Goal: Task Accomplishment & Management: Manage account settings

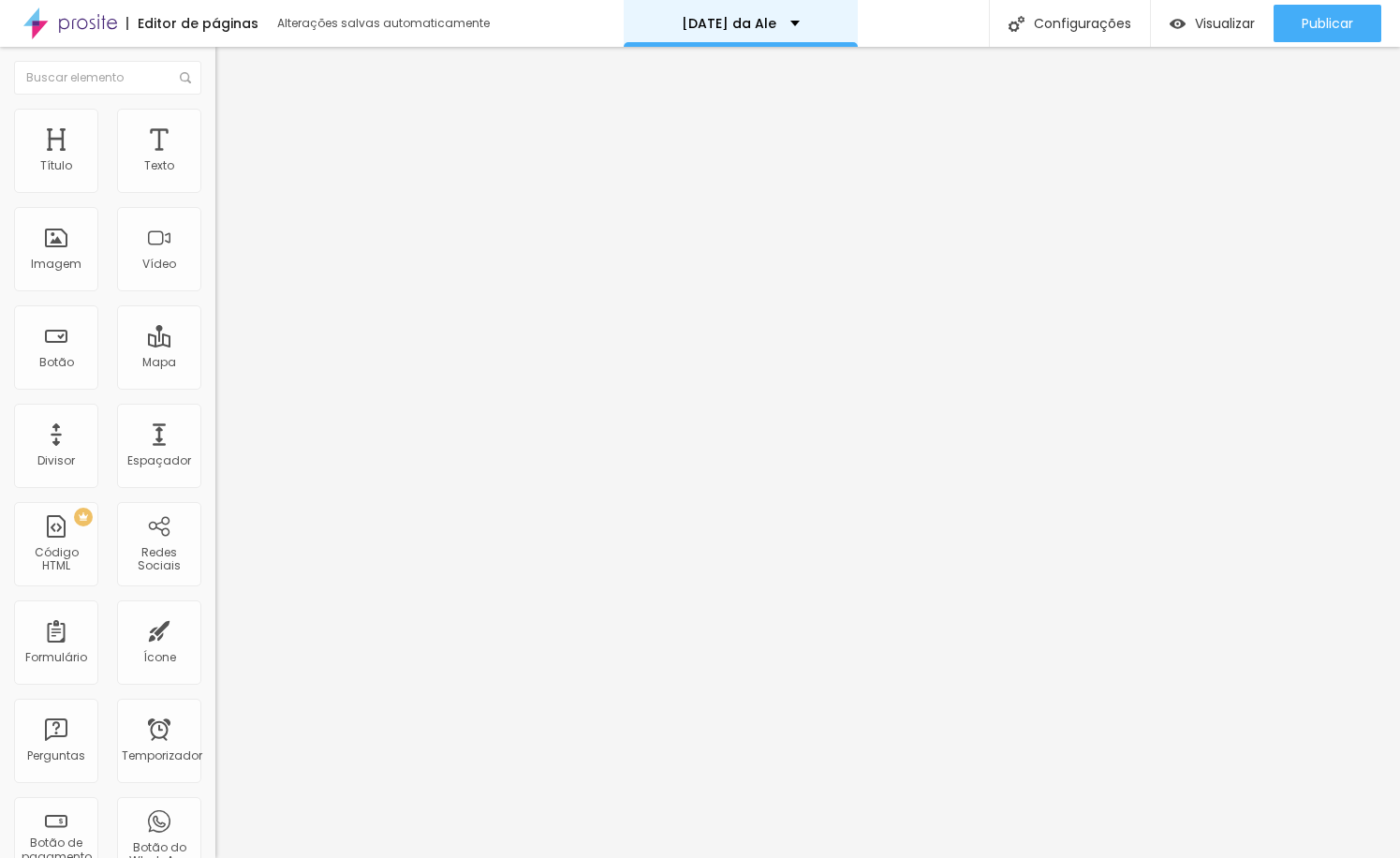
click at [807, 24] on div "[DATE] da Ale" at bounding box center [740, 24] width 234 height 47
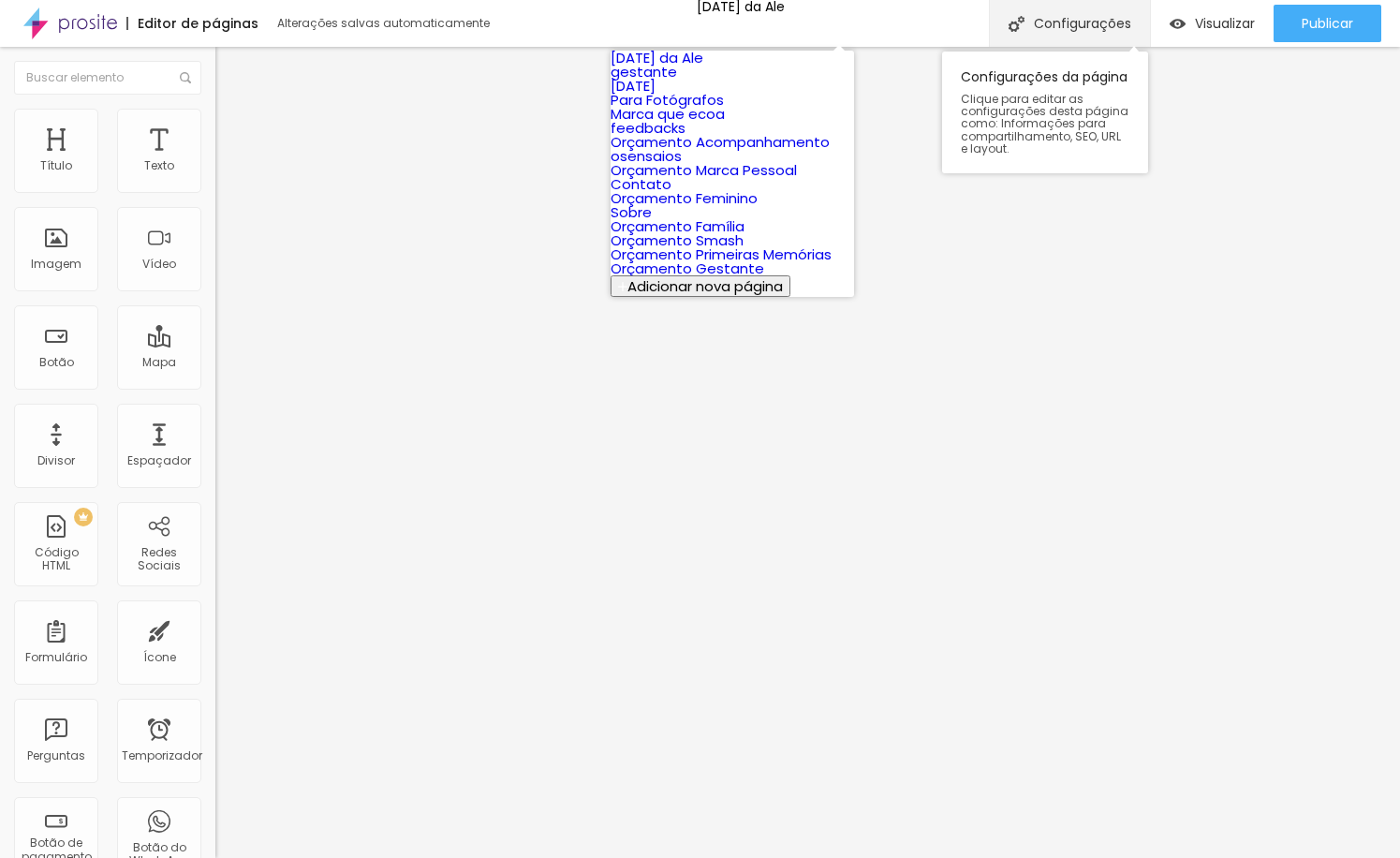
click at [1097, 36] on div "Configurações" at bounding box center [1069, 24] width 161 height 47
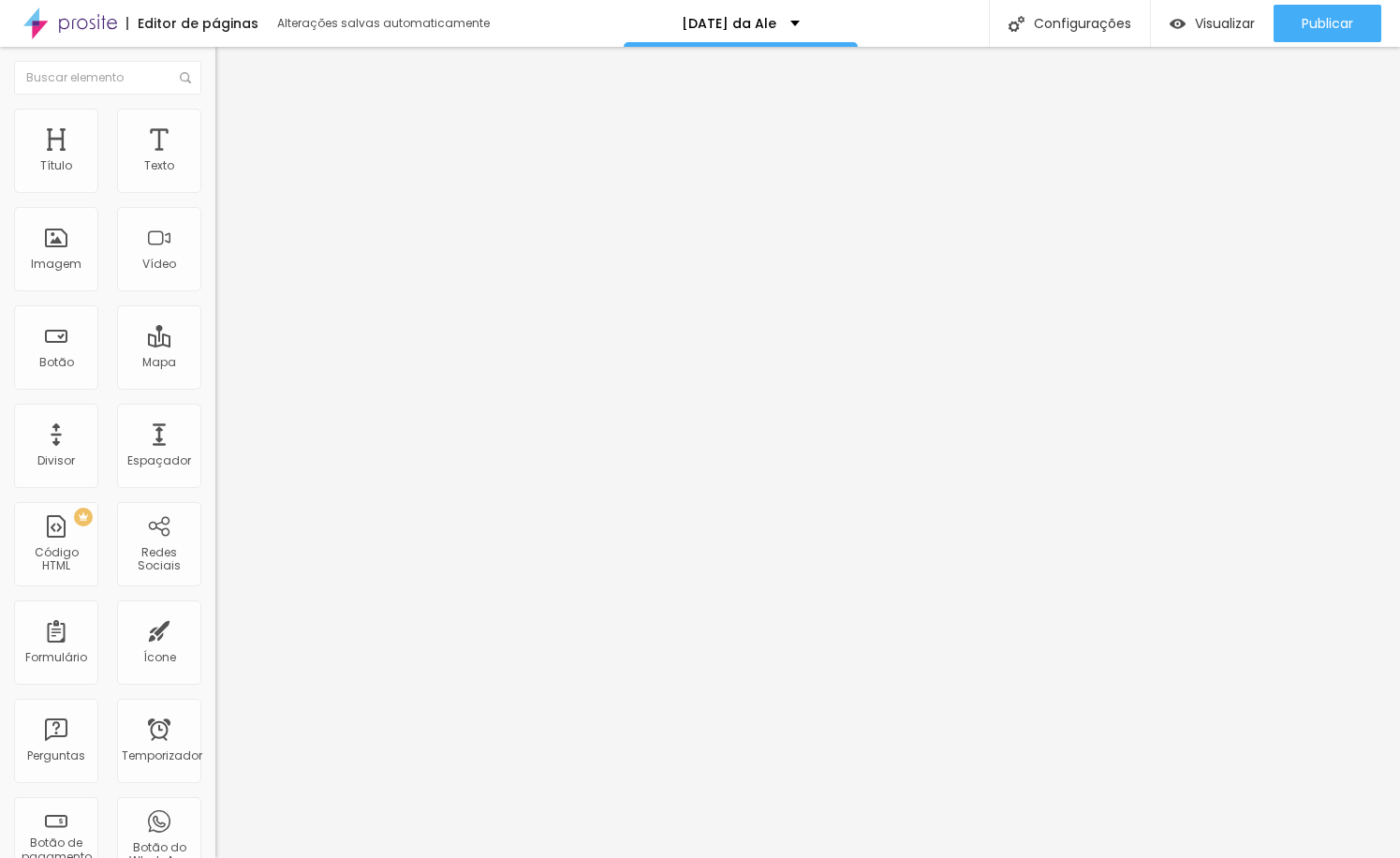
type input "/natal-2025-ale"
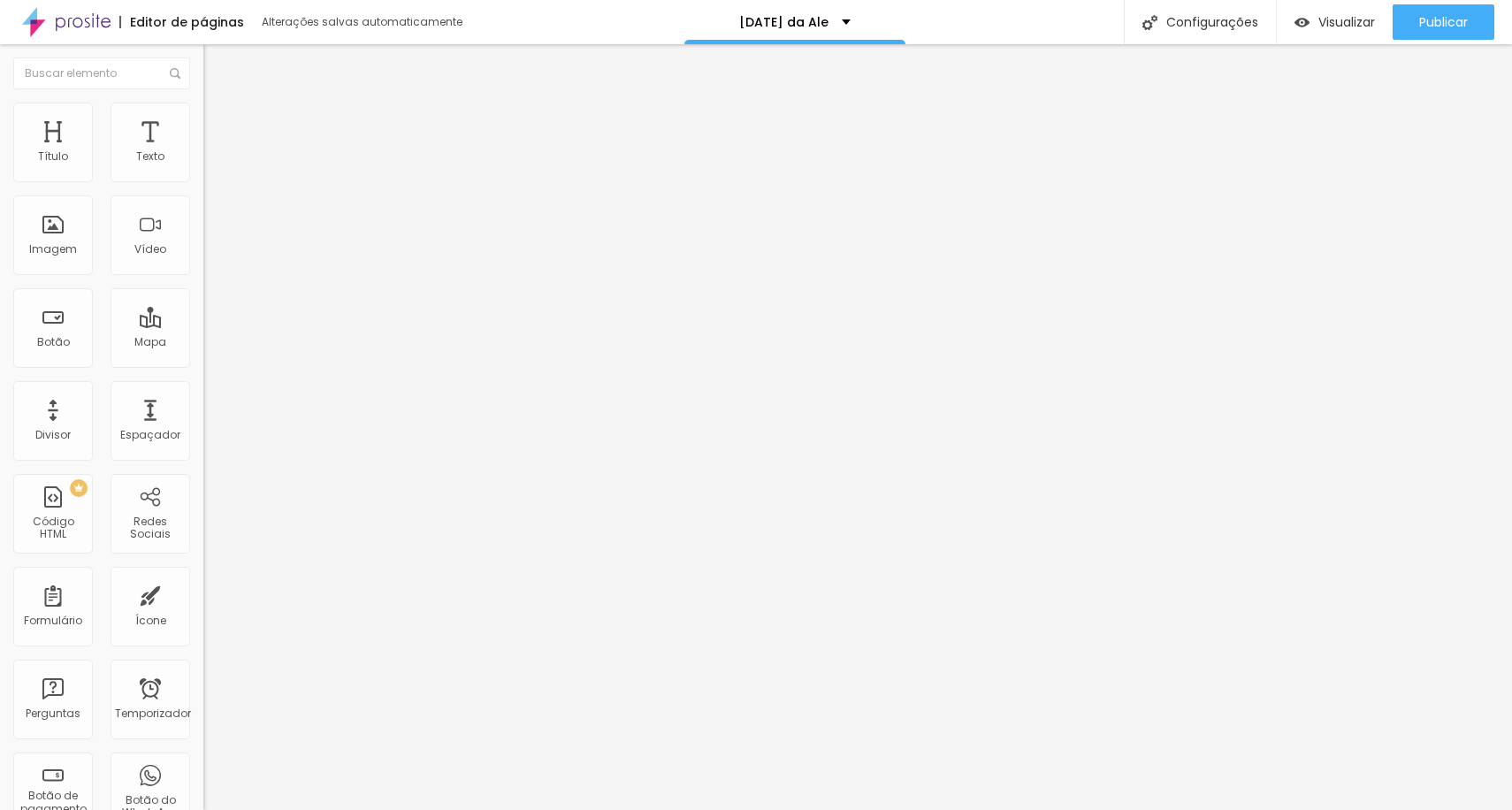
click at [219, 122] on font "Estilo" at bounding box center [232, 114] width 28 height 15
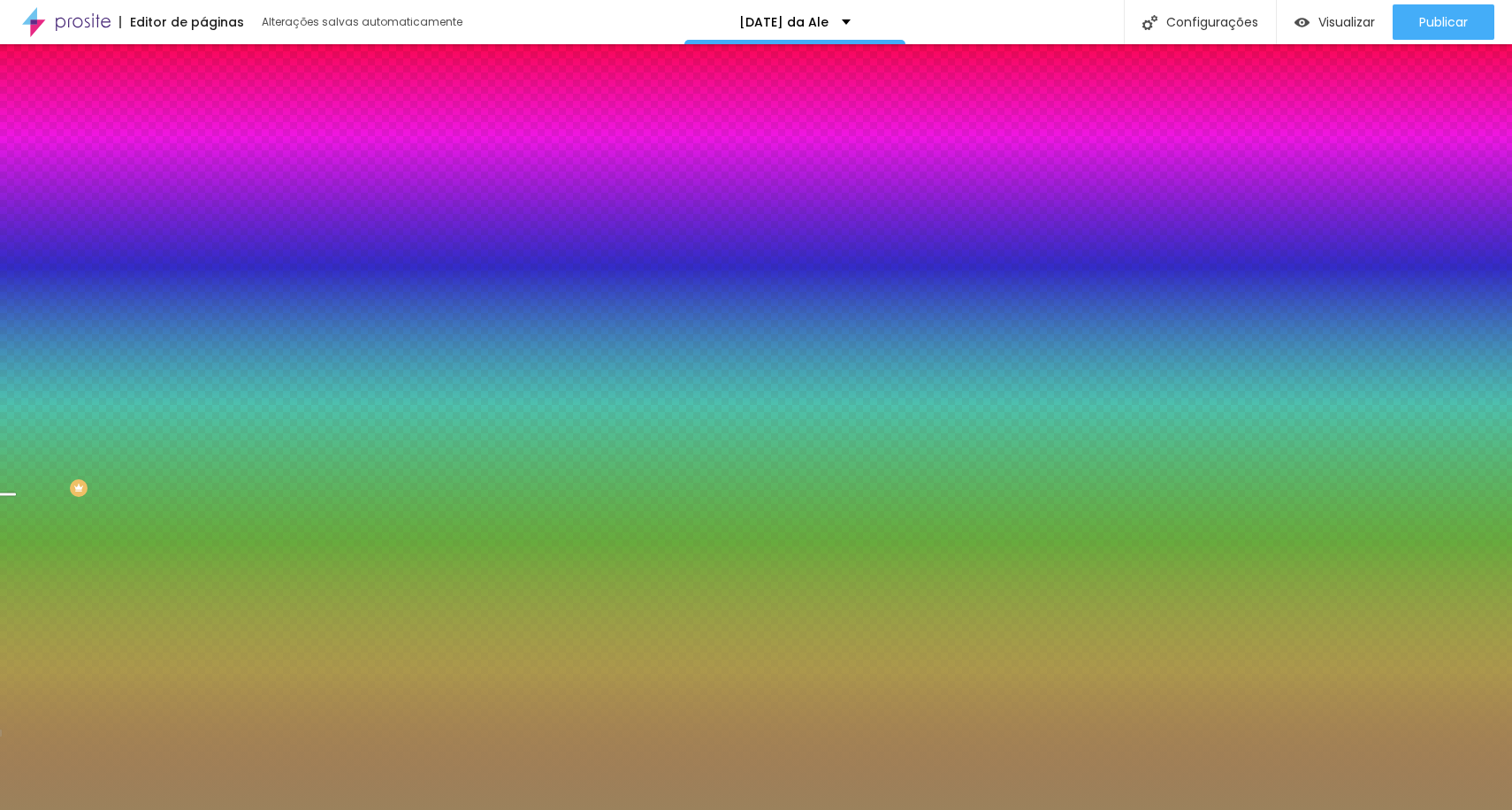
click at [214, 163] on font "Trocar imagem" at bounding box center [256, 155] width 85 height 15
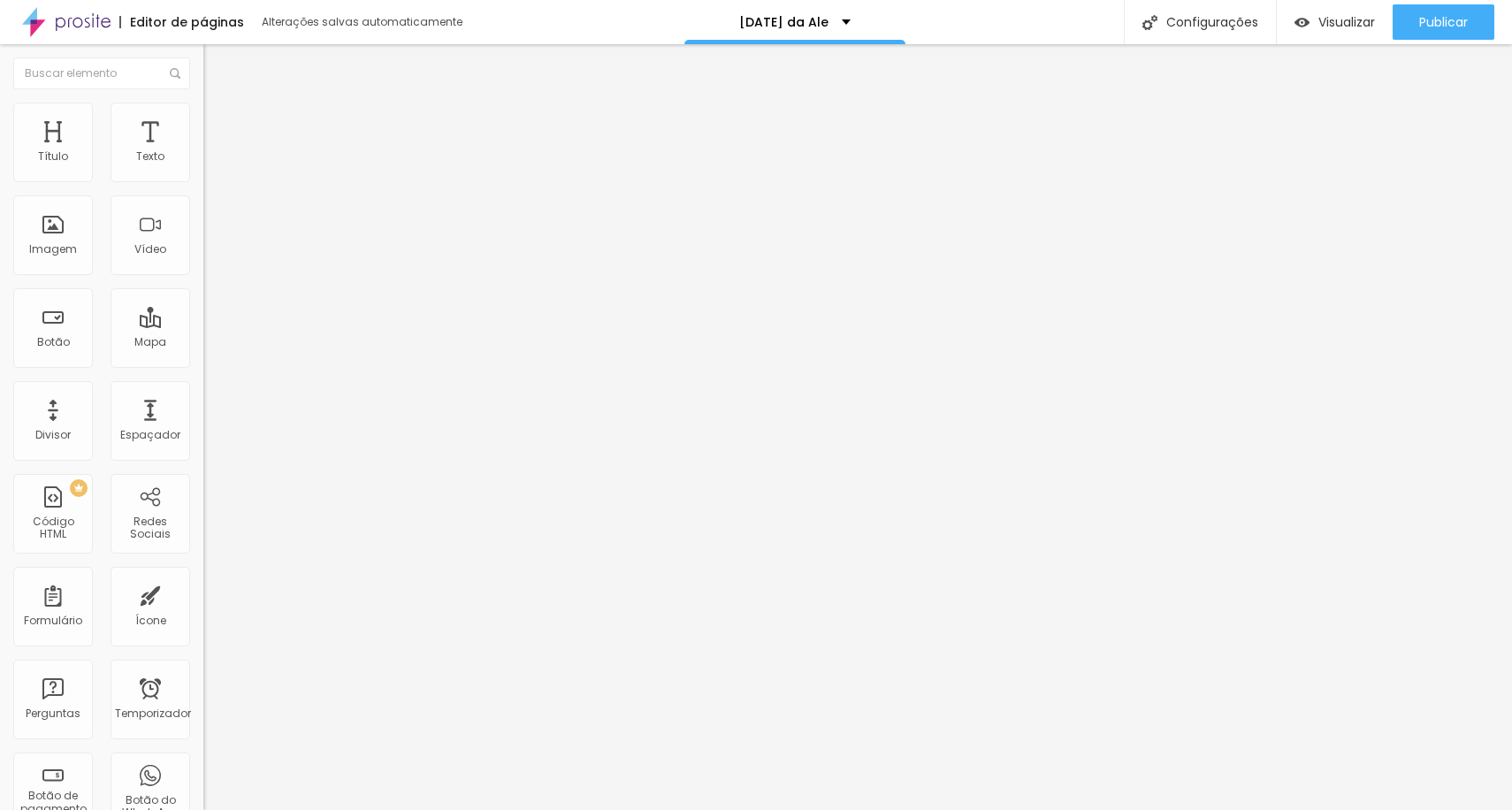
click at [214, 152] on font "Trocar imagem" at bounding box center [256, 144] width 85 height 15
click at [203, 111] on img at bounding box center [211, 110] width 16 height 16
click at [203, 102] on li "Conteúdo" at bounding box center [305, 93] width 203 height 18
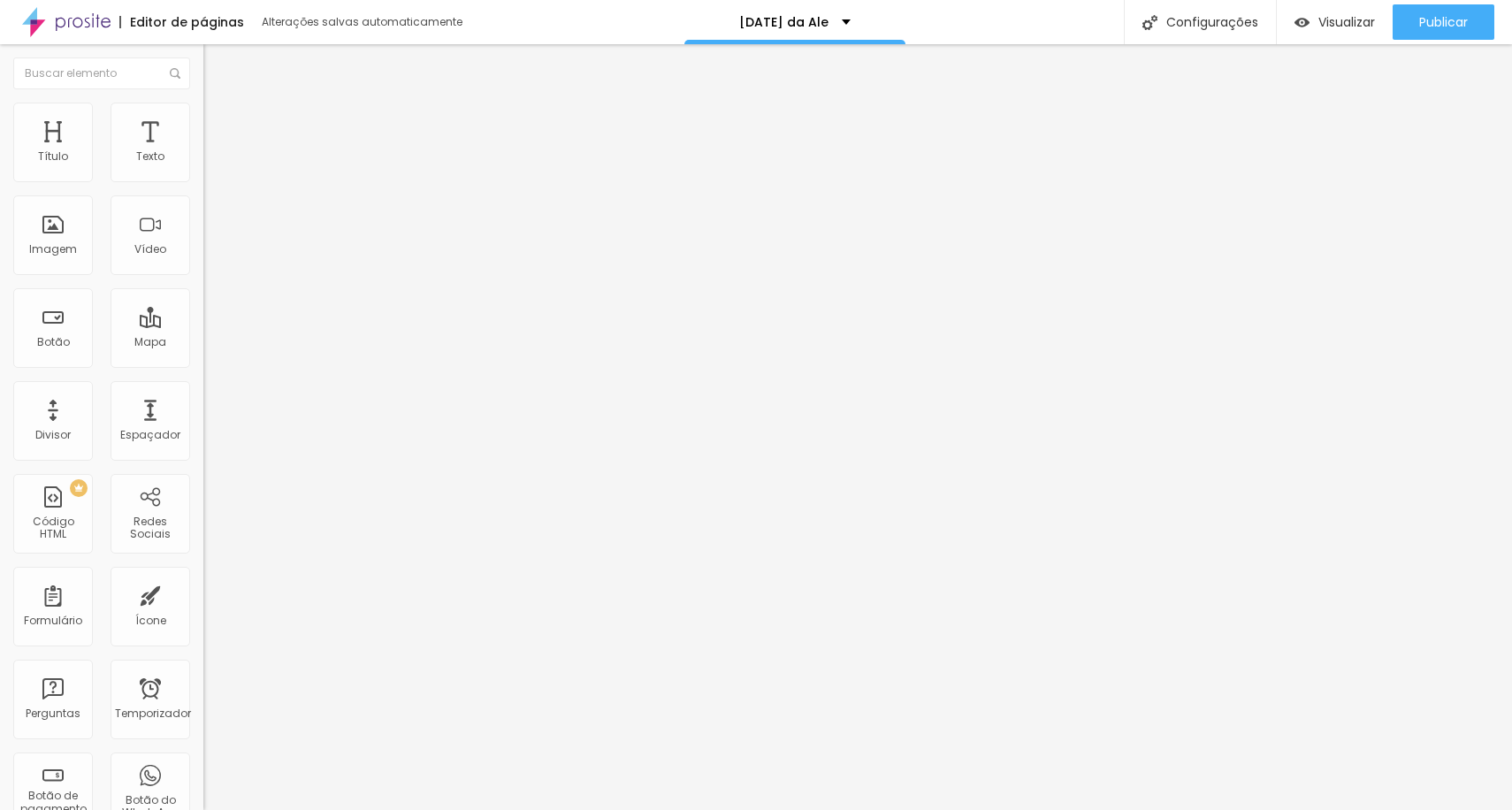
click at [214, 152] on font "Trocar imagem" at bounding box center [256, 144] width 85 height 15
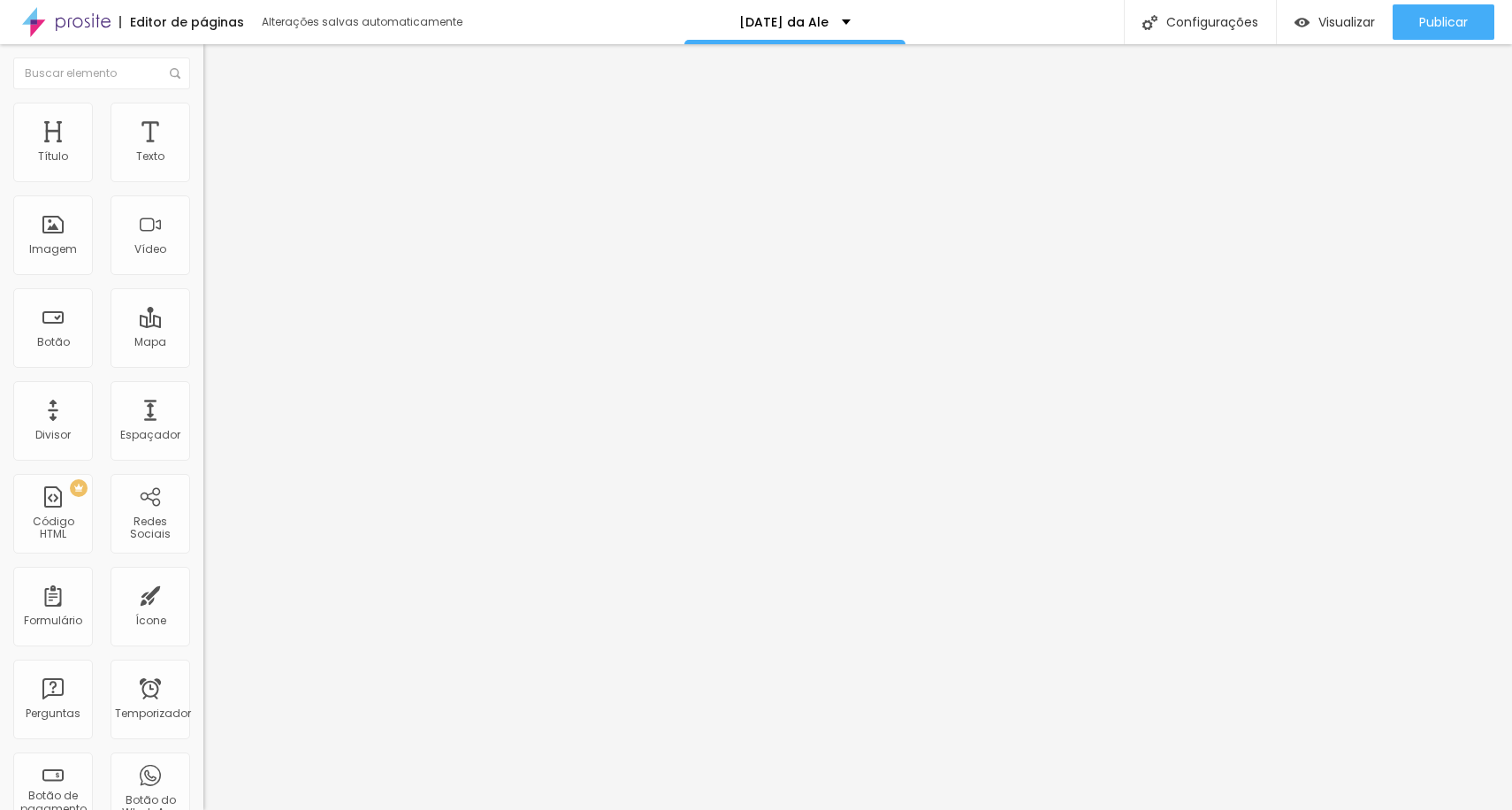
click at [1321, 25] on font "Publicar" at bounding box center [1443, 22] width 49 height 18
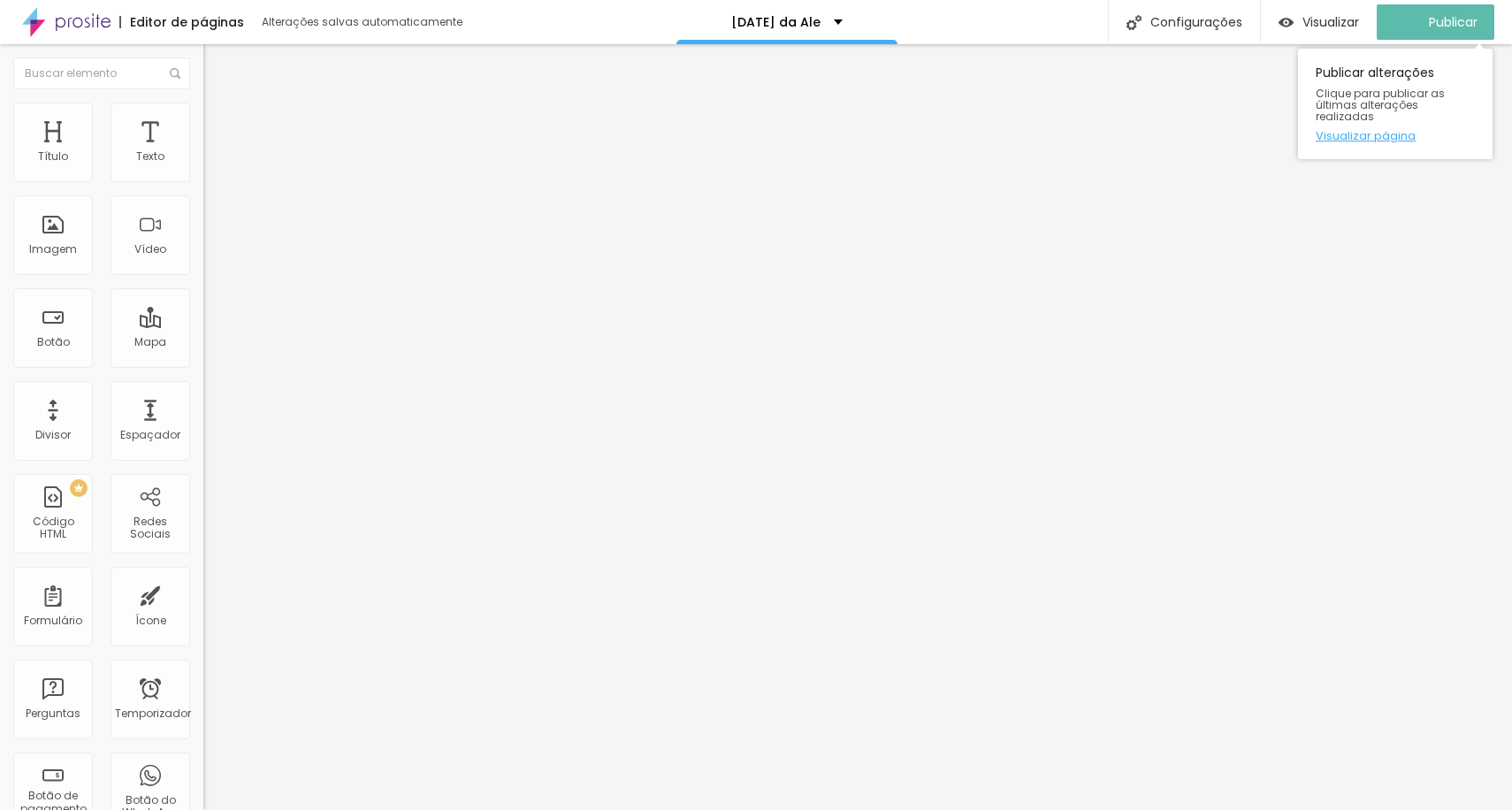
click at [1321, 127] on font "Visualizar página" at bounding box center [1366, 135] width 100 height 17
click at [1437, 17] on font "Publicar" at bounding box center [1443, 22] width 49 height 18
